Goal: Use online tool/utility: Utilize a website feature to perform a specific function

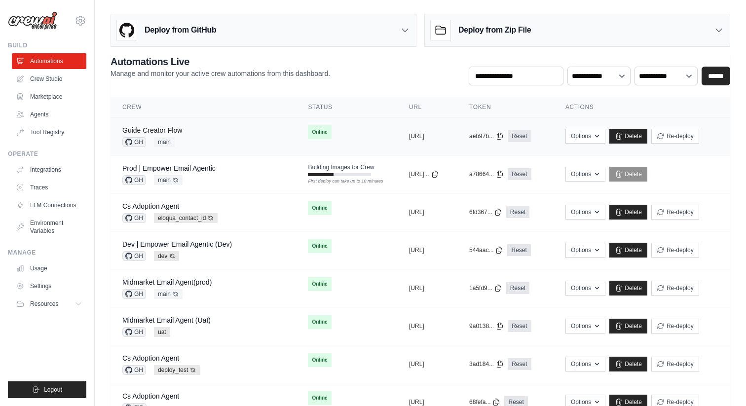
click at [180, 127] on link "Guide Creator Flow" at bounding box center [152, 130] width 60 height 8
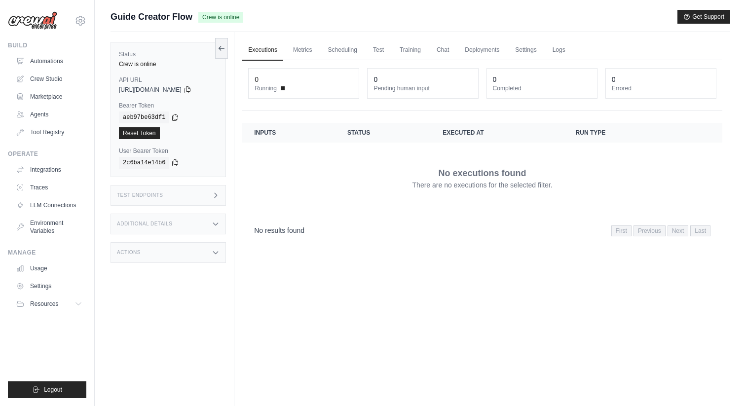
click at [178, 220] on div "Additional Details" at bounding box center [167, 224] width 115 height 21
click at [181, 198] on div "Test Endpoints" at bounding box center [167, 195] width 115 height 21
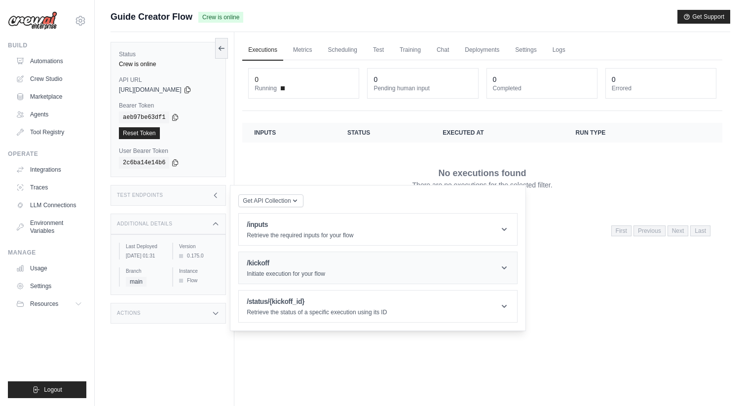
click at [271, 273] on p "Initiate execution for your flow" at bounding box center [286, 274] width 78 height 8
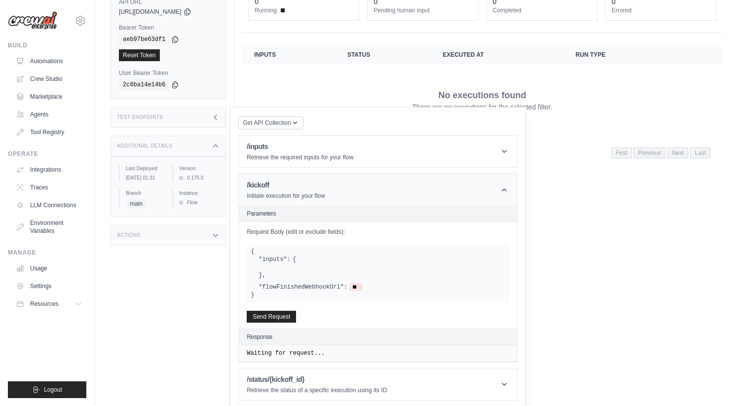
scroll to position [81, 0]
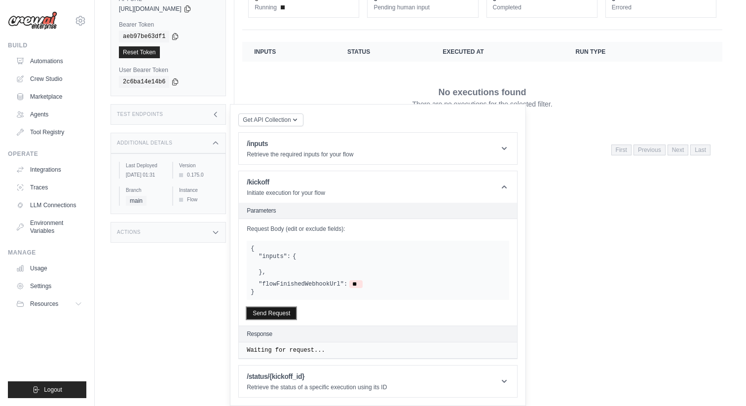
click at [265, 310] on button "Send Request" at bounding box center [271, 313] width 49 height 12
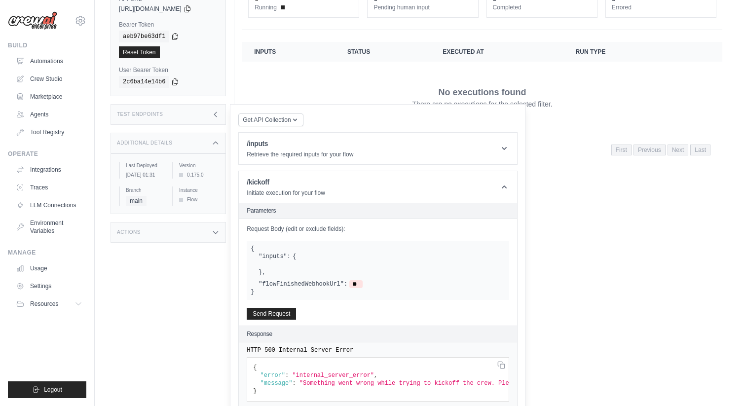
scroll to position [131, 0]
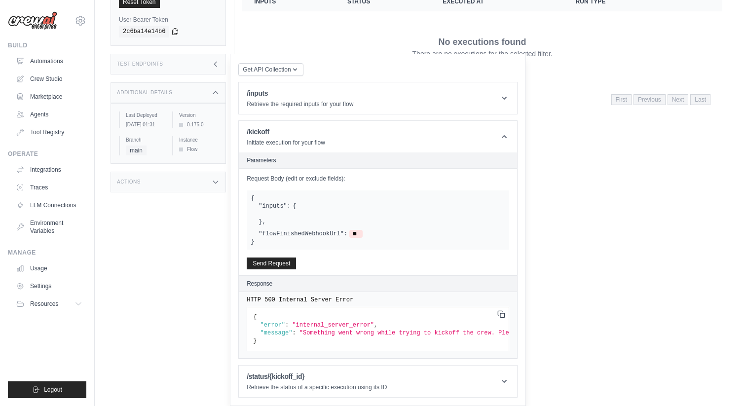
click at [0, 0] on icon at bounding box center [0, 0] width 0 height 0
